Goal: Find specific page/section: Find specific page/section

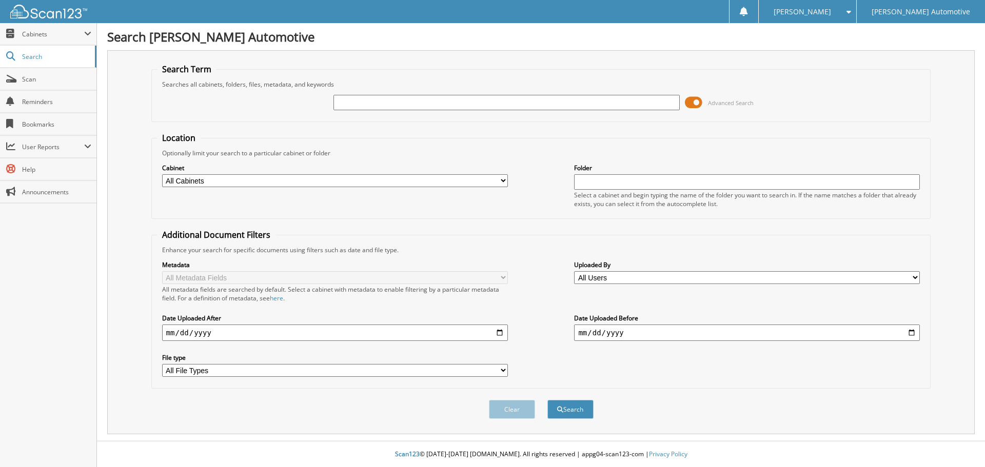
click at [383, 106] on input "text" at bounding box center [506, 102] width 346 height 15
type input "[PERSON_NAME]"
click at [547, 400] on button "Search" at bounding box center [570, 409] width 46 height 19
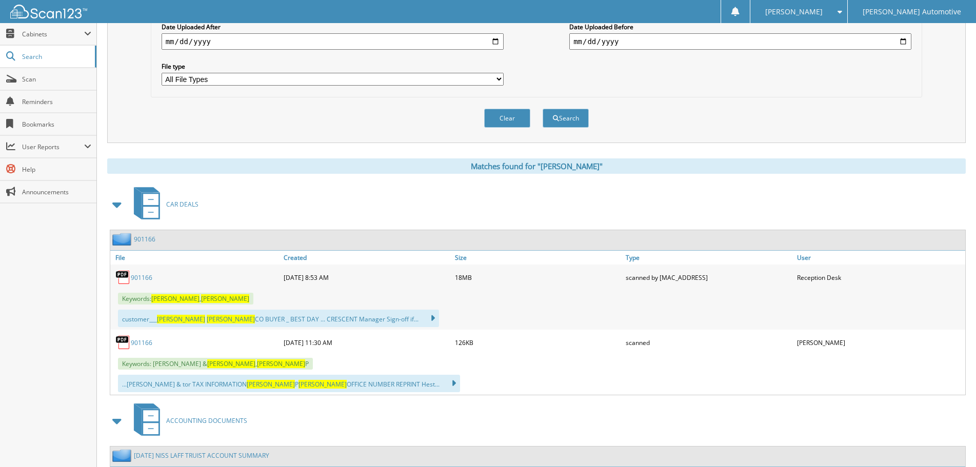
scroll to position [308, 0]
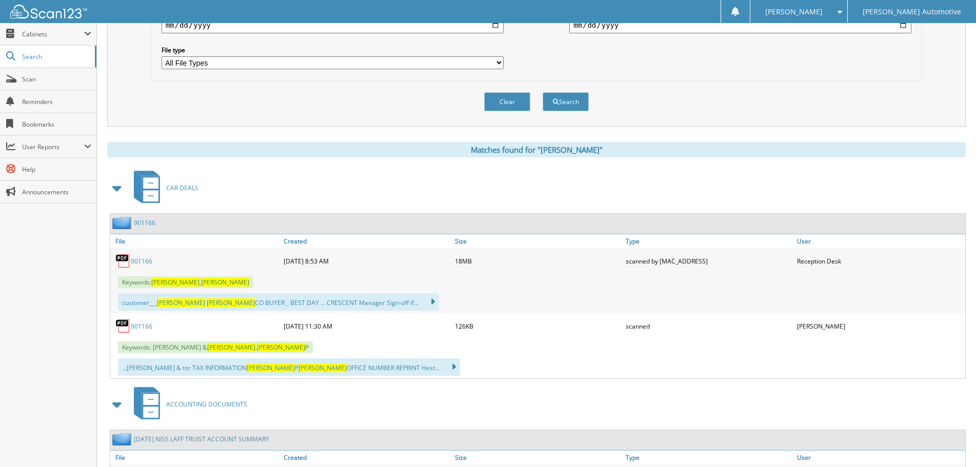
click at [138, 261] on link "901166" at bounding box center [142, 261] width 22 height 9
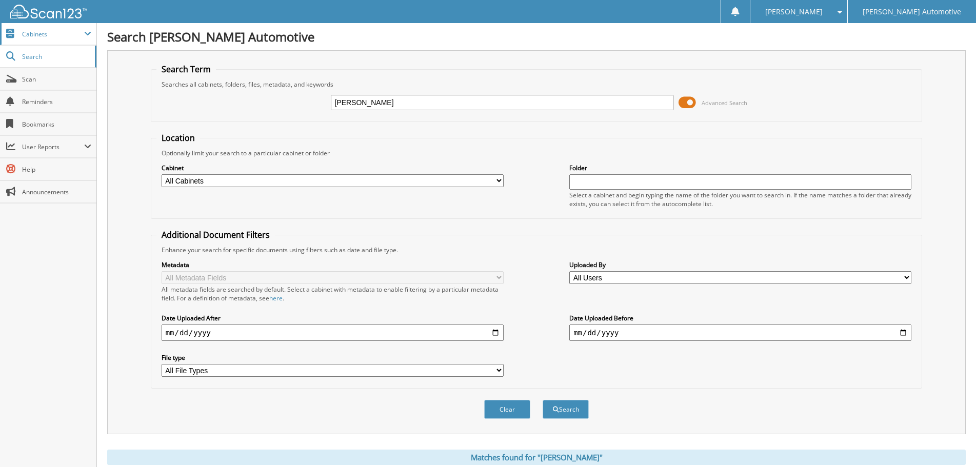
click at [22, 37] on span "Cabinets" at bounding box center [53, 34] width 62 height 9
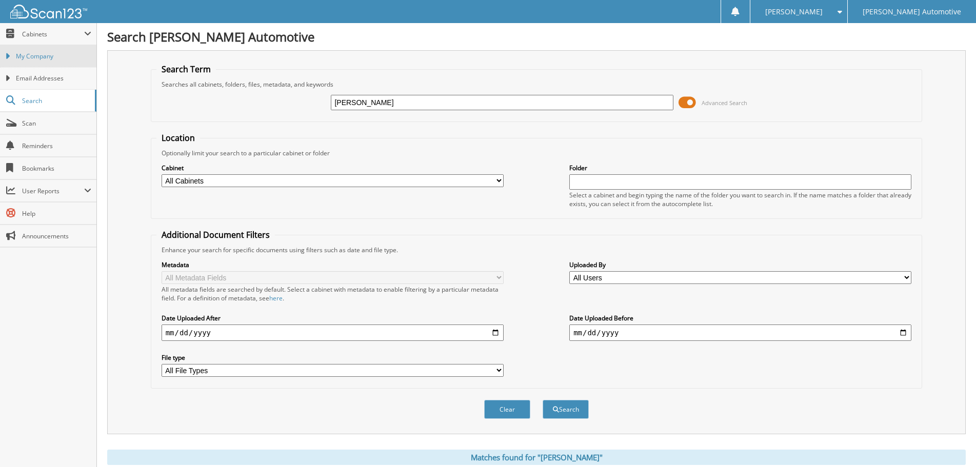
click at [49, 64] on link "My Company" at bounding box center [48, 56] width 96 height 22
